Goal: Check status: Check status

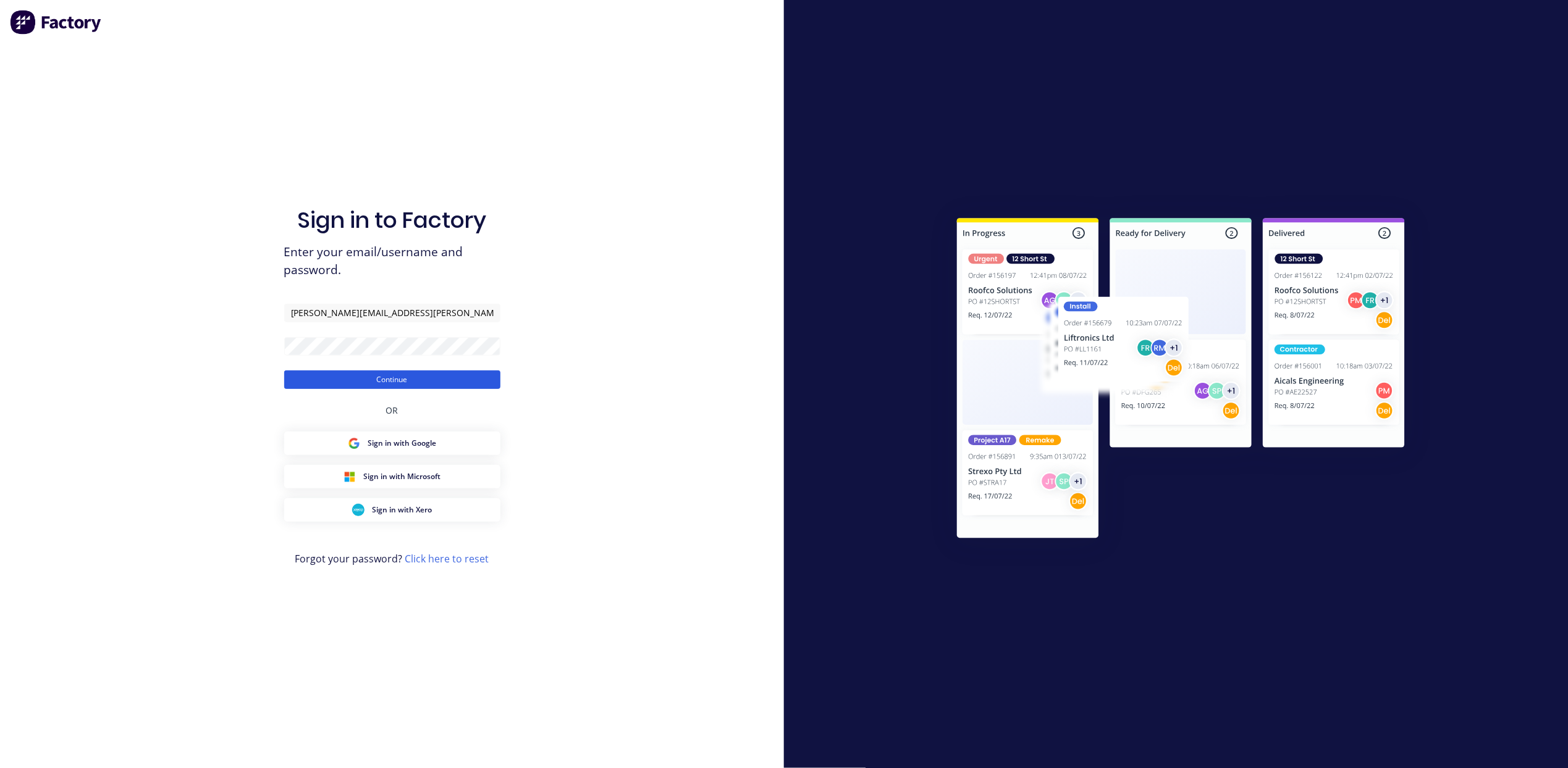
click at [420, 386] on button "Continue" at bounding box center [392, 379] width 216 height 18
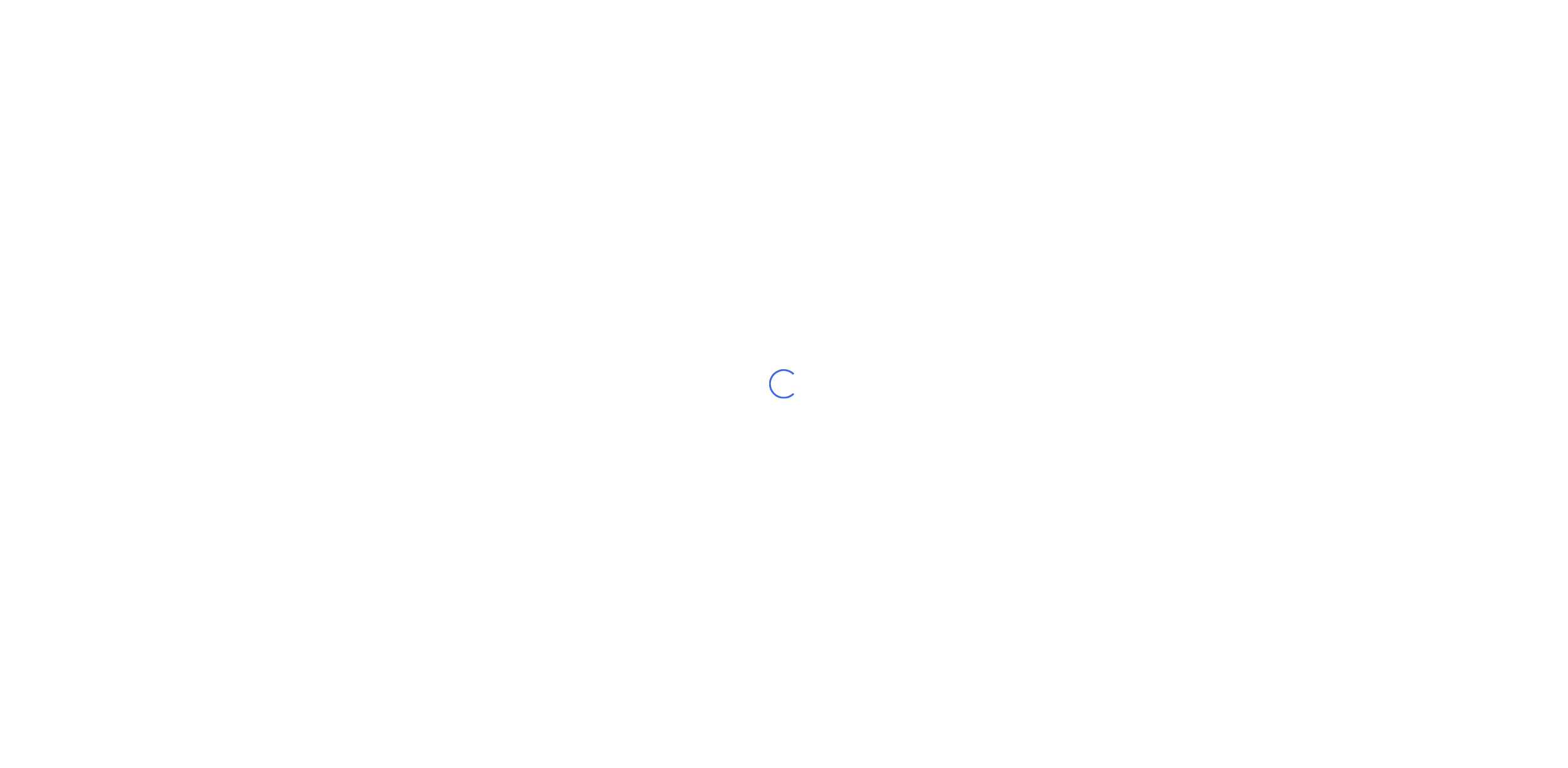
click at [424, 384] on div "Loading..." at bounding box center [784, 384] width 1568 height 768
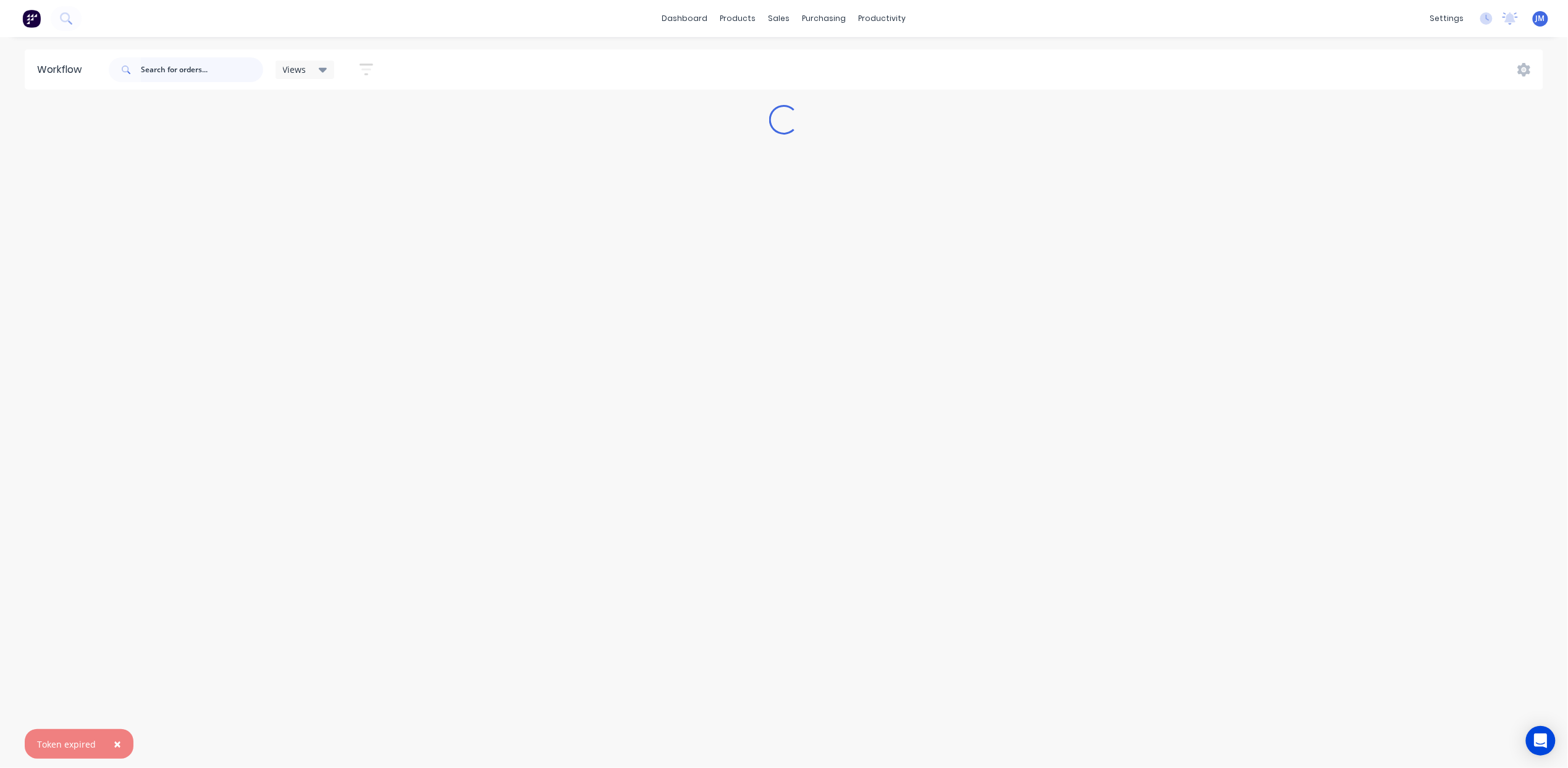
click at [204, 68] on input "text" at bounding box center [202, 70] width 123 height 24
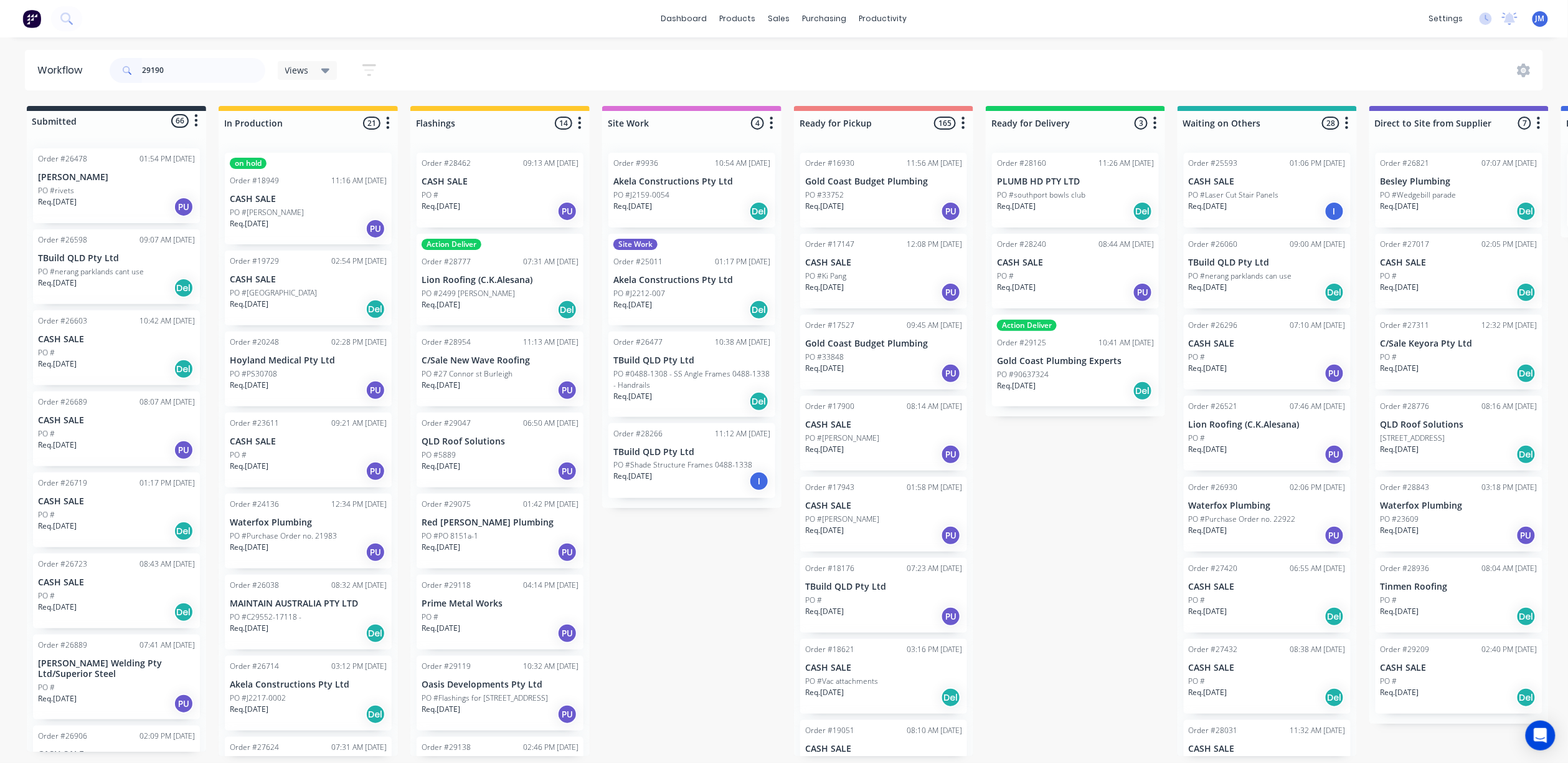
click at [116, 742] on div "Order #26906 02:09 PM [DATE] CASH SALE PO # Req. [DATE] PU" at bounding box center [117, 762] width 167 height 75
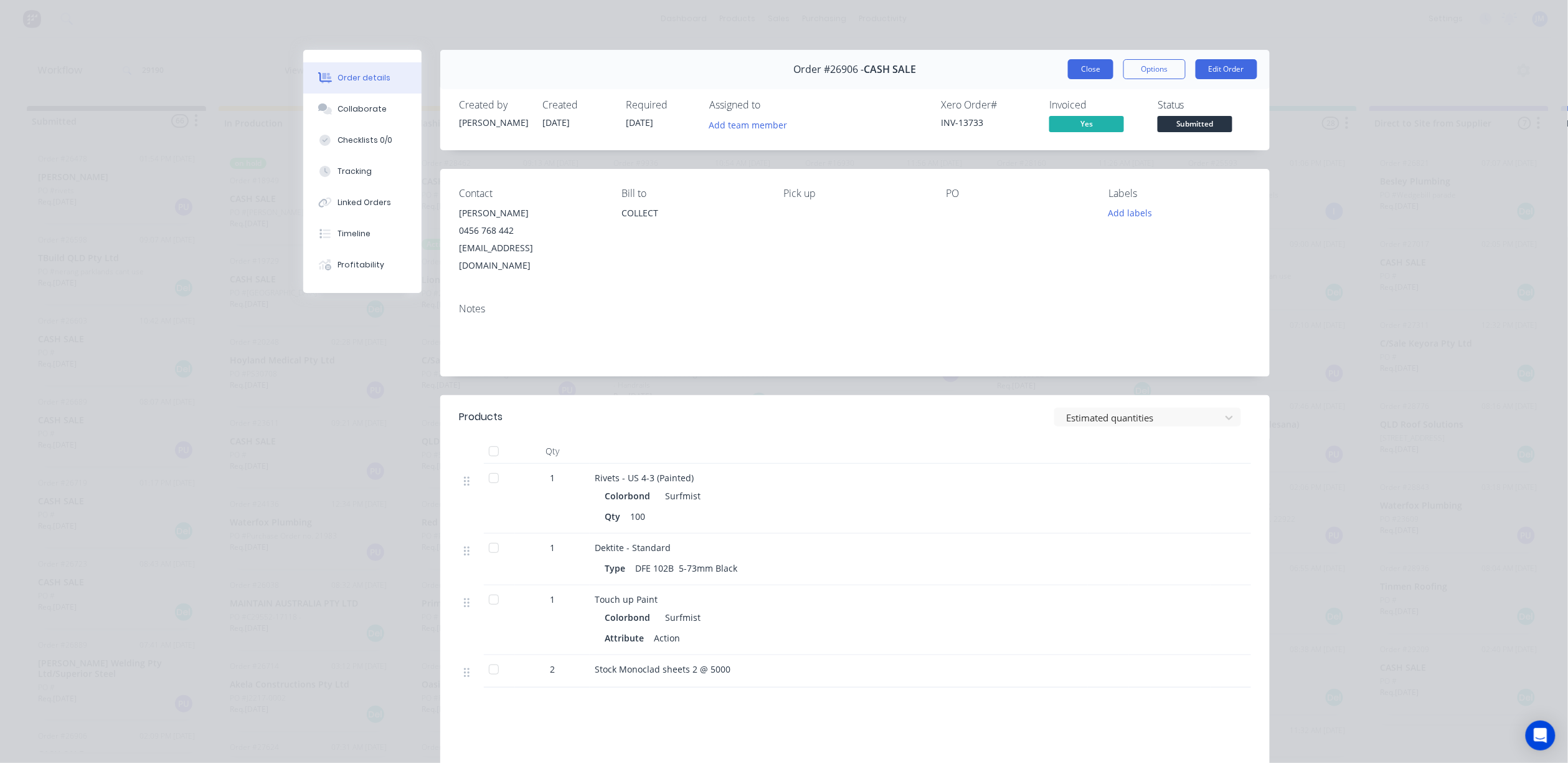
click at [1096, 65] on button "Close" at bounding box center [1091, 68] width 46 height 20
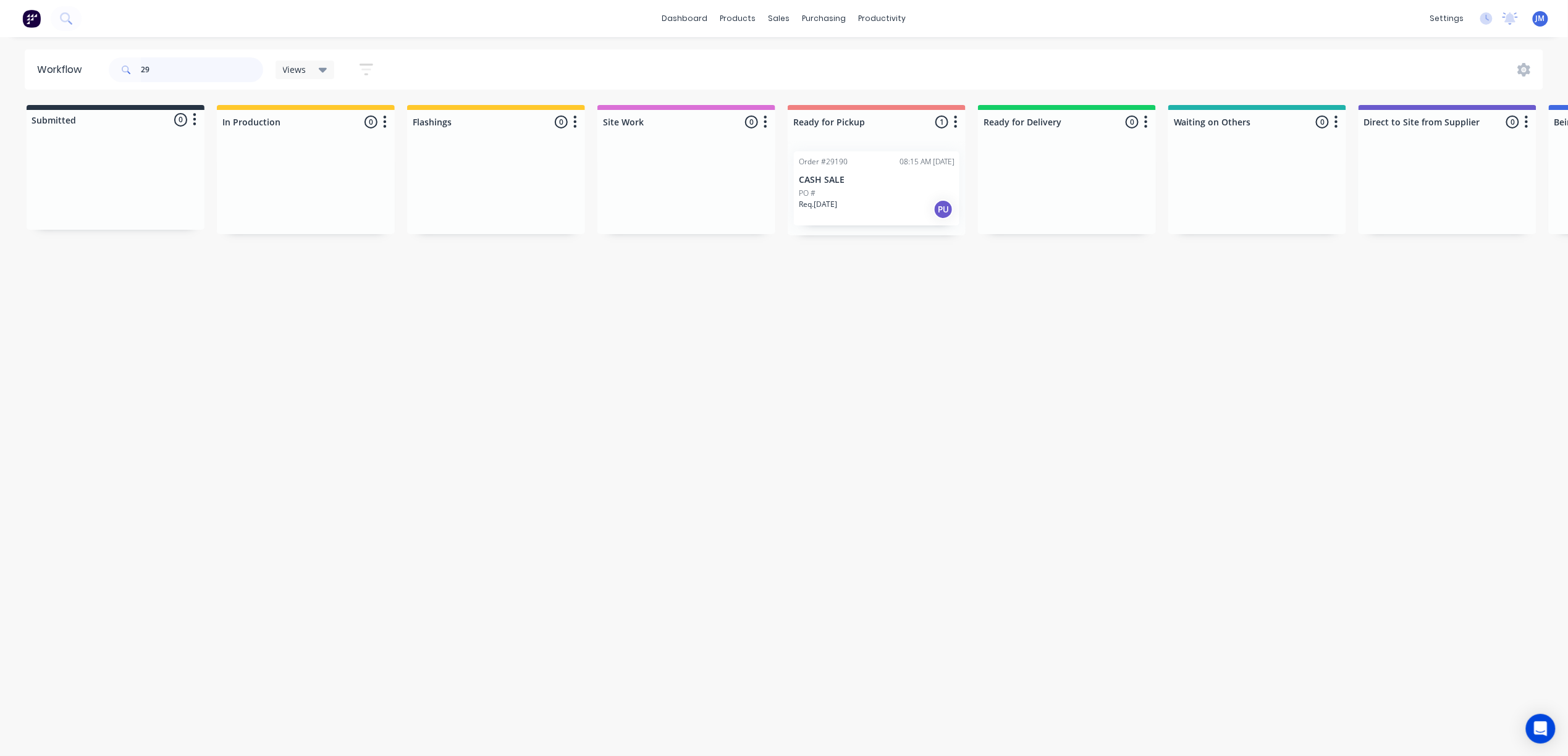
type input "2"
type input "cmp"
click at [344, 186] on div "Order #28959 02:23 PM [DATE] CMP CORP PTY LTD PO #O\N 5306-1053 Req. [DATE] PU" at bounding box center [305, 188] width 165 height 74
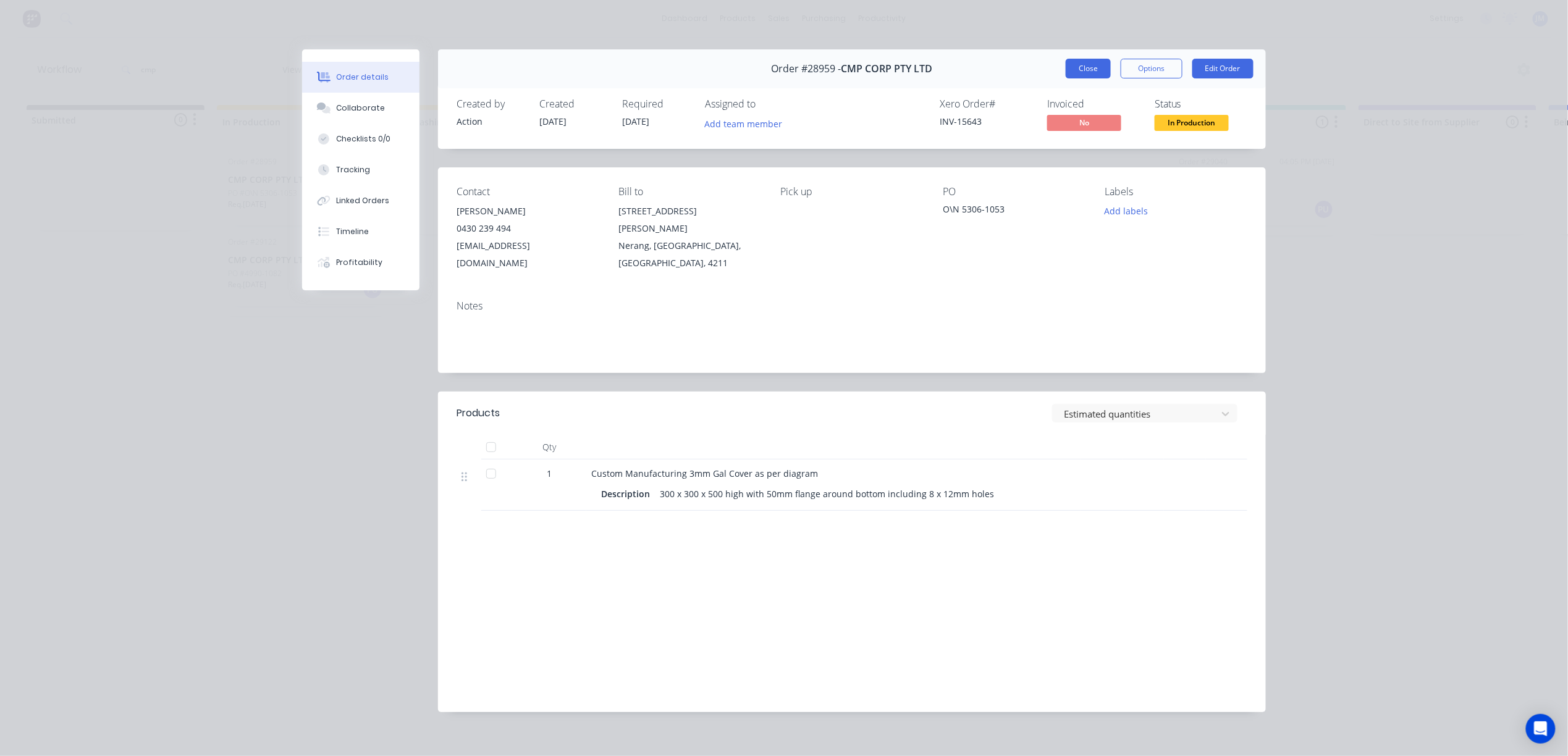
click at [1075, 57] on div "Order #28959 - CMP CORP PTY LTD Close Options Edit Order" at bounding box center [851, 69] width 828 height 39
drag, startPoint x: 1072, startPoint y: 64, endPoint x: 1065, endPoint y: 62, distance: 7.3
click at [1070, 63] on button "Close" at bounding box center [1088, 68] width 45 height 20
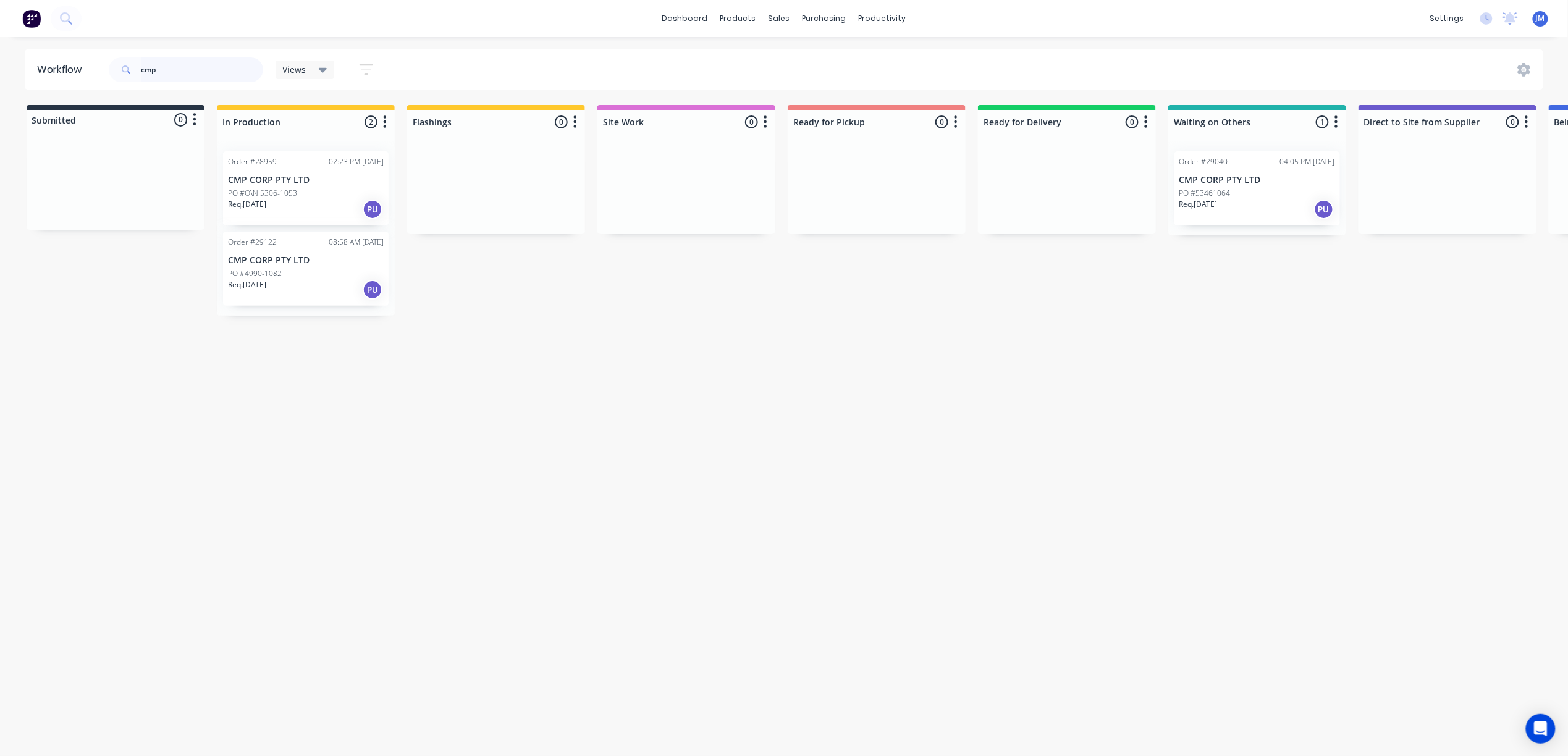
click at [256, 258] on div "Order #28959 02:23 PM [DATE] CMP CORP PTY LTD PO #O\N 5306-1053 Req. [DATE] PU …" at bounding box center [305, 229] width 178 height 174
click at [305, 265] on div "Order #29122 08:58 AM [DATE] CMP CORP PTY LTD PO #4990-1082 Req. [DATE] PU" at bounding box center [305, 268] width 165 height 74
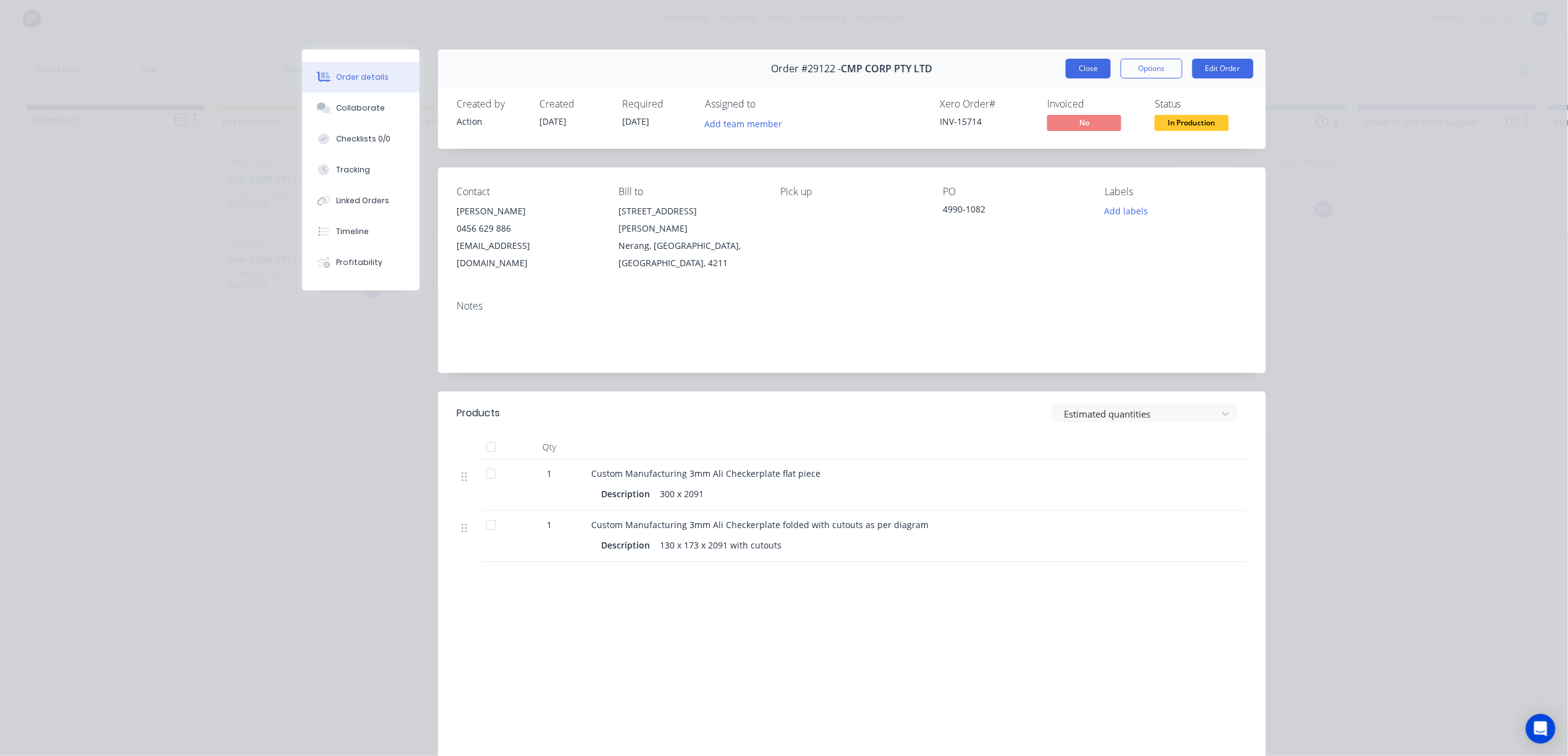
click at [1075, 70] on button "Close" at bounding box center [1088, 68] width 45 height 20
